Goal: Go to known website: Access a specific website the user already knows

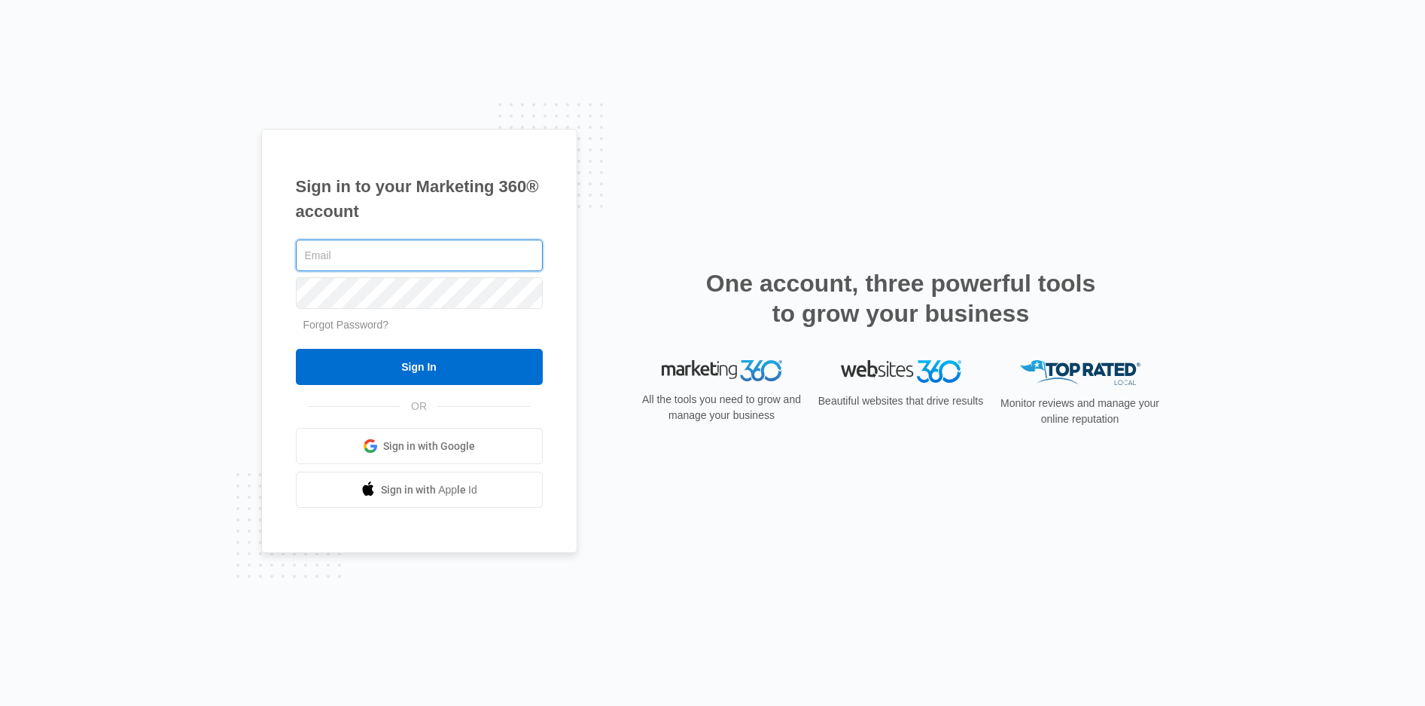
click at [343, 258] on input "text" at bounding box center [419, 255] width 247 height 32
type input "[PERSON_NAME][EMAIL_ADDRESS][DOMAIN_NAME]"
click at [496, 251] on input "[PERSON_NAME][EMAIL_ADDRESS][DOMAIN_NAME]" at bounding box center [419, 255] width 247 height 32
click at [658, 500] on div "Sign in to your Marketing 360® account [PERSON_NAME][EMAIL_ADDRESS][DOMAIN_NAME…" at bounding box center [713, 353] width 904 height 449
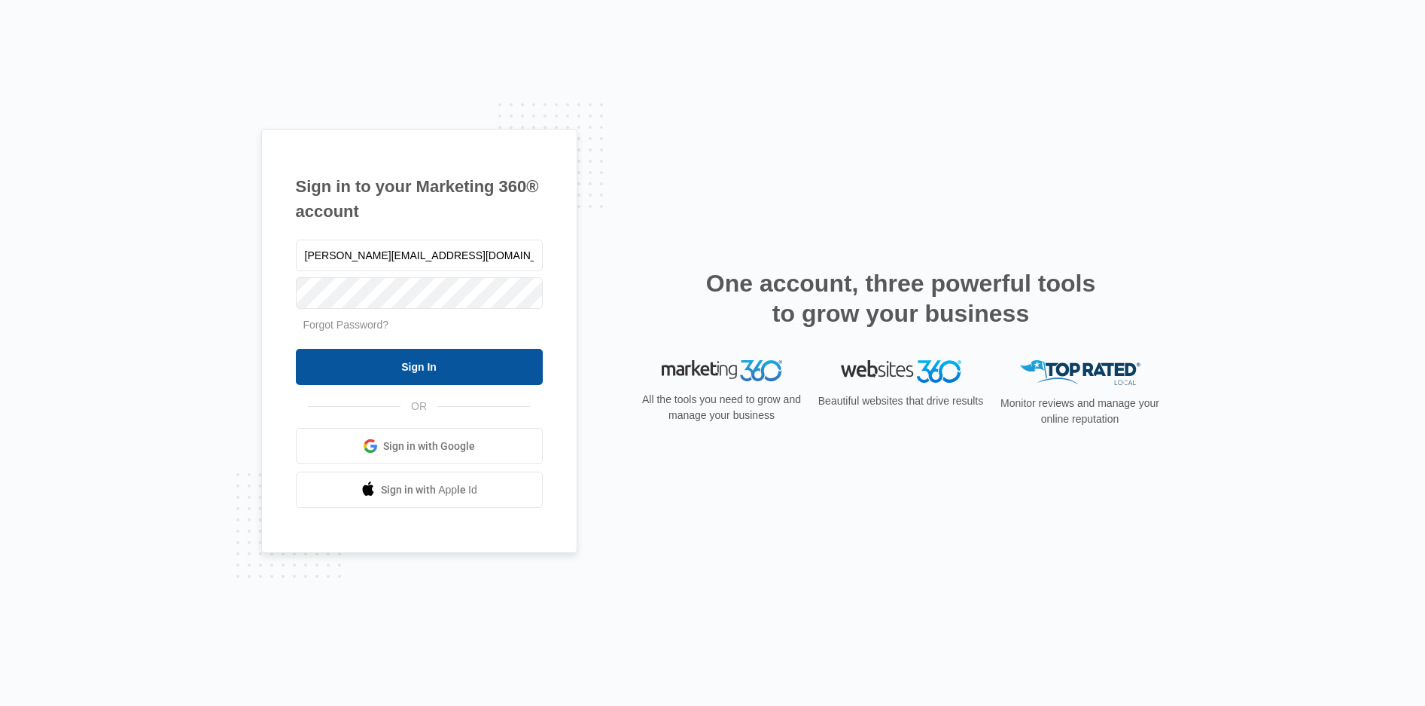
click at [420, 373] on input "Sign In" at bounding box center [419, 367] width 247 height 36
